Goal: Information Seeking & Learning: Learn about a topic

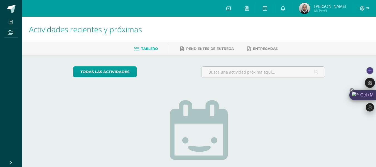
click at [367, 93] on div "Ctrl+M" at bounding box center [362, 95] width 27 height 10
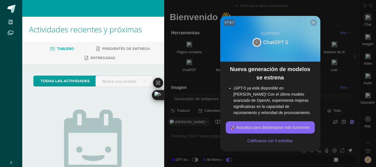
click at [315, 21] on div at bounding box center [313, 22] width 7 height 7
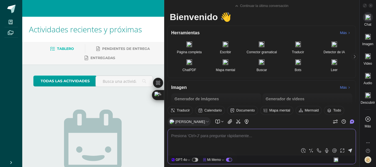
click at [198, 134] on textarea at bounding box center [261, 139] width 181 height 14
type textarea "O"
type textarea "x"
type textarea "5x<5"
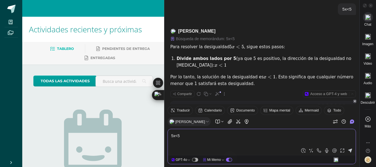
scroll to position [30, 0]
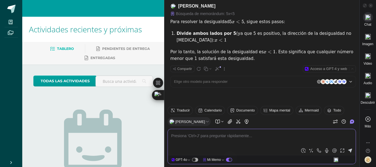
click at [248, 131] on div at bounding box center [262, 137] width 188 height 17
type textarea "x+1<3"
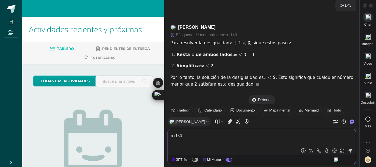
scroll to position [149, 0]
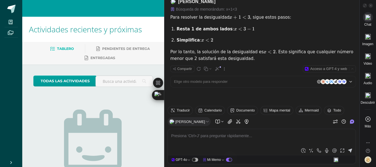
click at [114, 19] on h1 "Actividades recientes y próximas" at bounding box center [93, 29] width 128 height 25
click at [371, 3] on div at bounding box center [367, 4] width 15 height 8
click at [371, 4] on icon at bounding box center [370, 5] width 3 height 3
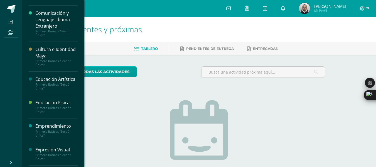
scroll to position [93, 0]
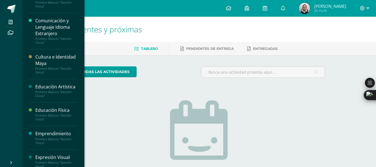
click at [60, 76] on div "Cultura e Identidad Maya Primero Básicos "Sección Única"" at bounding box center [53, 64] width 49 height 30
click at [48, 71] on div "Primero Básicos "Sección Única"" at bounding box center [56, 70] width 42 height 8
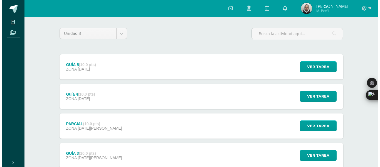
scroll to position [47, 0]
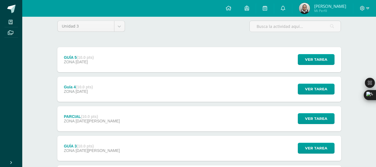
click at [333, 65] on div "Ver tarea" at bounding box center [315, 59] width 52 height 25
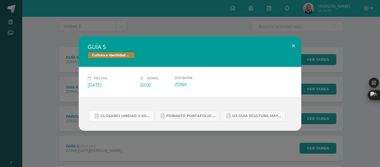
click at [144, 112] on link "GLOSARIO UNIDAD 3 SOCIALES Y CULTURA.pdf" at bounding box center [121, 115] width 65 height 11
drag, startPoint x: 263, startPoint y: 103, endPoint x: 181, endPoint y: 118, distance: 84.3
click at [181, 118] on div "GLOSARIO UNIDAD 3 SOCIALES Y CULTURA.pdf FORMATO PORTAFOLIO CULTURA MAYA U2.pdf…" at bounding box center [190, 114] width 223 height 34
click at [181, 118] on link "FORMATO PORTAFOLIO CULTURA MAYA U2.pdf" at bounding box center [187, 115] width 65 height 11
